Goal: Transaction & Acquisition: Download file/media

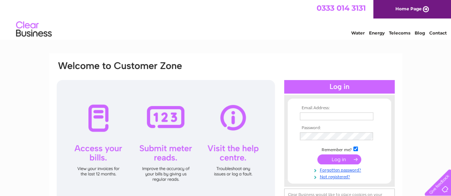
type input "finance@jmoncrieff.co.uk"
click at [345, 159] on input "submit" at bounding box center [339, 160] width 44 height 10
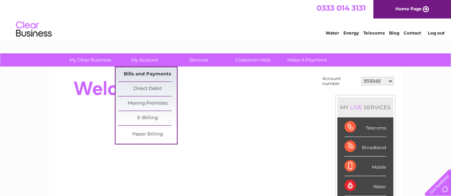
click at [151, 73] on link "Bills and Payments" at bounding box center [147, 74] width 59 height 14
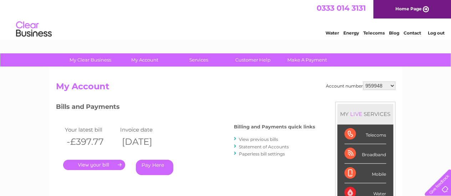
click at [371, 87] on select "959948 30316568" at bounding box center [379, 86] width 32 height 9
select select "30316568"
click at [363, 82] on select "959948 30316568" at bounding box center [379, 86] width 32 height 9
click at [117, 161] on link "." at bounding box center [94, 165] width 62 height 10
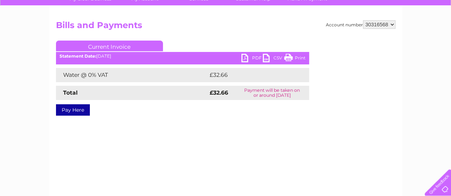
scroll to position [71, 0]
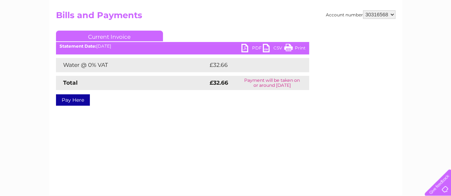
click at [259, 47] on link "PDF" at bounding box center [251, 49] width 21 height 10
